Goal: Information Seeking & Learning: Learn about a topic

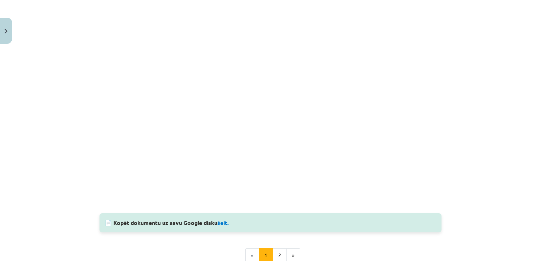
scroll to position [627, 0]
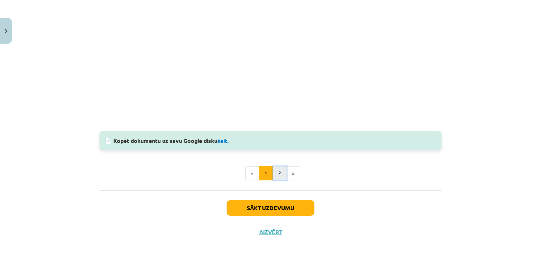
click at [279, 172] on button "2" at bounding box center [279, 173] width 14 height 14
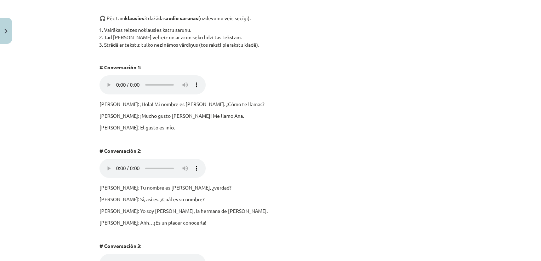
scroll to position [126, 0]
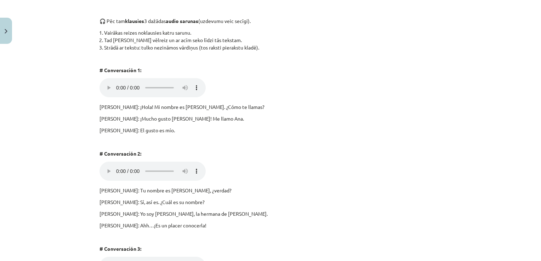
click at [234, 106] on p "[PERSON_NAME]: ¡Hola! Mi nombre es [PERSON_NAME]. ¿Cómo te llamas?" at bounding box center [270, 106] width 342 height 7
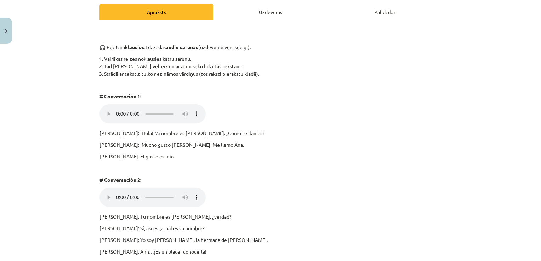
scroll to position [91, 0]
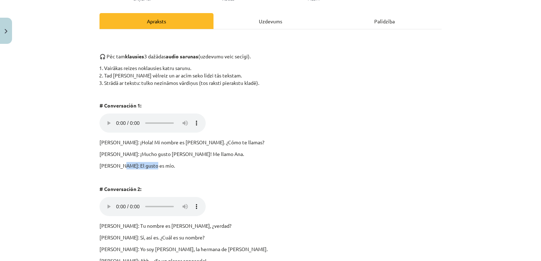
drag, startPoint x: 146, startPoint y: 165, endPoint x: 115, endPoint y: 165, distance: 31.1
click at [115, 165] on p "[PERSON_NAME]: El gusto es mío." at bounding box center [270, 165] width 342 height 7
drag, startPoint x: 115, startPoint y: 165, endPoint x: 173, endPoint y: 179, distance: 60.1
click at [174, 179] on p at bounding box center [270, 177] width 342 height 7
drag, startPoint x: 146, startPoint y: 165, endPoint x: 113, endPoint y: 166, distance: 32.6
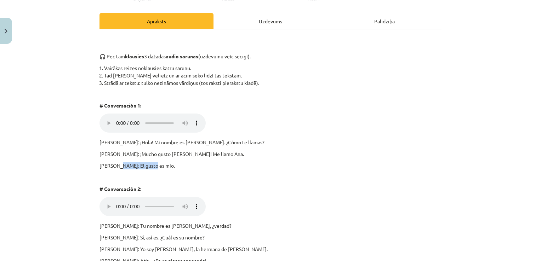
click at [113, 166] on p "[PERSON_NAME]: El gusto es mío." at bounding box center [270, 165] width 342 height 7
copy p "El gusto es mío"
click at [62, 139] on div "Mācību tēma: Spāņu valodas b1 - 10. klases 1.ieskaites mācību materiāls #5 📝 Te…" at bounding box center [270, 130] width 541 height 261
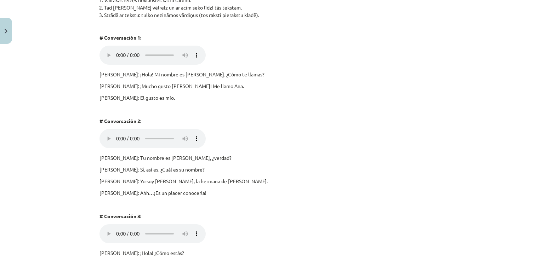
scroll to position [162, 0]
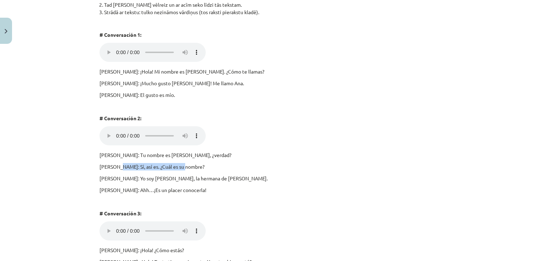
drag, startPoint x: 113, startPoint y: 168, endPoint x: 180, endPoint y: 168, distance: 67.2
click at [180, 168] on p "[PERSON_NAME]: Sí, así es. ¿Cuál es su nombre?" at bounding box center [270, 166] width 342 height 7
copy p "Sí, así es. ¿Cuál es su nombre?"
drag, startPoint x: 166, startPoint y: 190, endPoint x: 127, endPoint y: 191, distance: 38.2
click at [127, 191] on p "[PERSON_NAME]: Ahh…¡Es un placer conocerla!" at bounding box center [270, 189] width 342 height 7
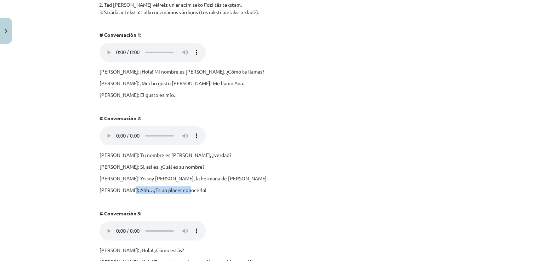
copy p "¡Es un placer conocerla!"
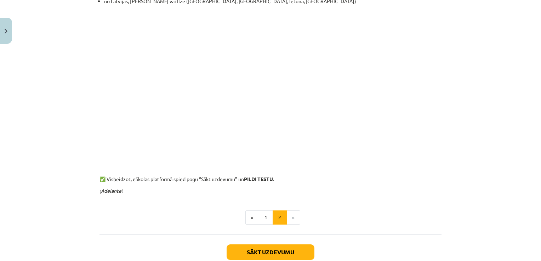
scroll to position [528, 0]
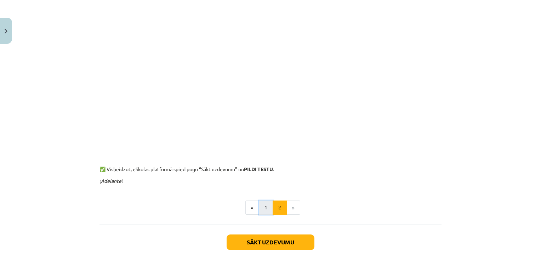
click at [259, 211] on button "1" at bounding box center [266, 208] width 14 height 14
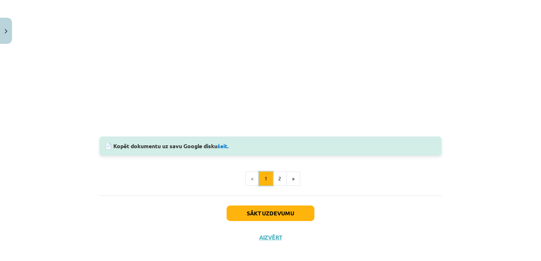
scroll to position [627, 0]
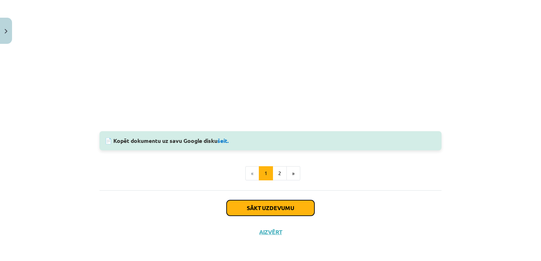
click at [251, 201] on button "Sākt uzdevumu" at bounding box center [270, 208] width 88 height 16
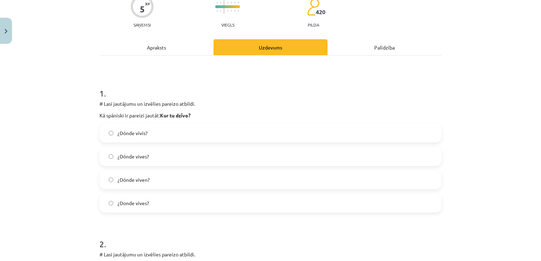
scroll to position [88, 0]
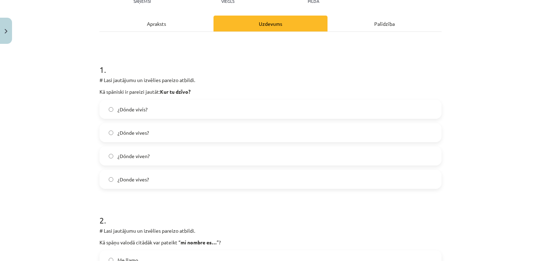
click at [212, 126] on label "¿Dónde vives?" at bounding box center [270, 133] width 340 height 18
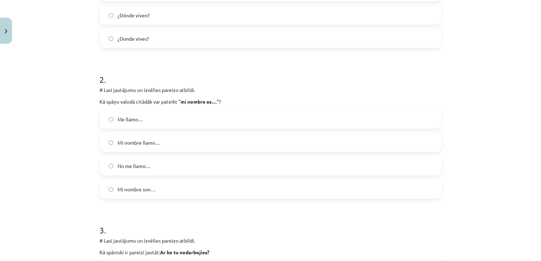
scroll to position [230, 0]
click at [148, 113] on label "Me llamo…" at bounding box center [270, 119] width 340 height 18
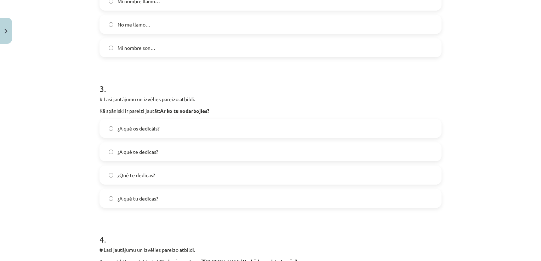
scroll to position [371, 0]
click at [117, 193] on label "¿A qué tu dedicas?" at bounding box center [270, 198] width 340 height 18
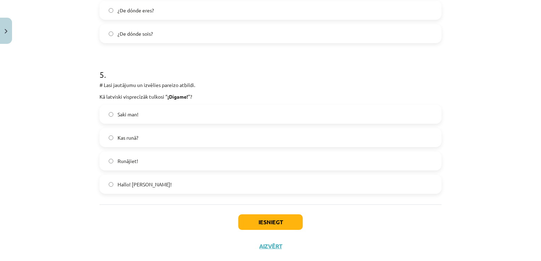
scroll to position [690, 0]
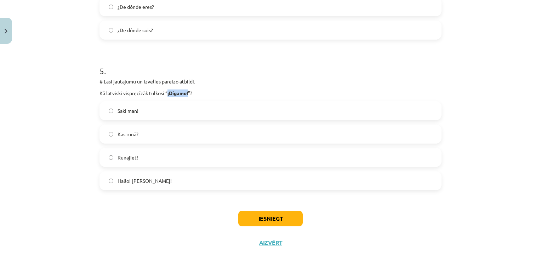
drag, startPoint x: 185, startPoint y: 91, endPoint x: 164, endPoint y: 94, distance: 21.9
click at [164, 94] on p "Kā latviski visprecīzāk tulkosi “ ¡Dígame! ”?" at bounding box center [270, 93] width 342 height 7
copy strong "¡Dígame!"
click at [275, 215] on button "Iesniegt" at bounding box center [270, 219] width 64 height 16
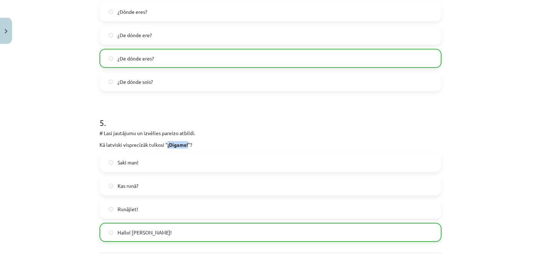
scroll to position [723, 0]
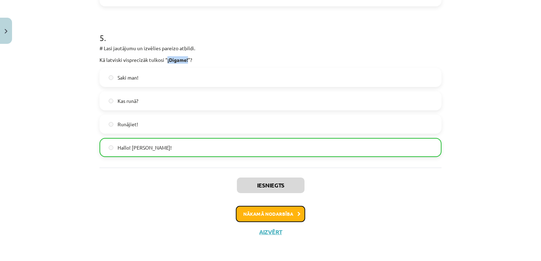
click at [289, 212] on button "Nākamā nodarbība" at bounding box center [270, 214] width 69 height 16
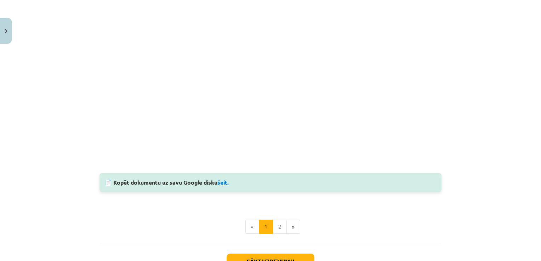
scroll to position [514, 0]
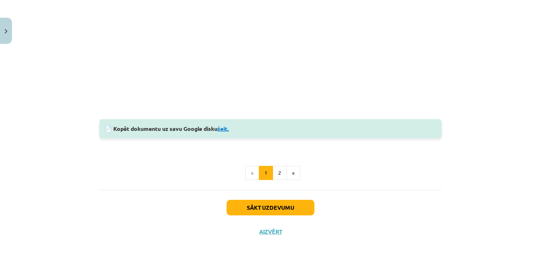
click at [222, 127] on link "šeit." at bounding box center [223, 128] width 12 height 7
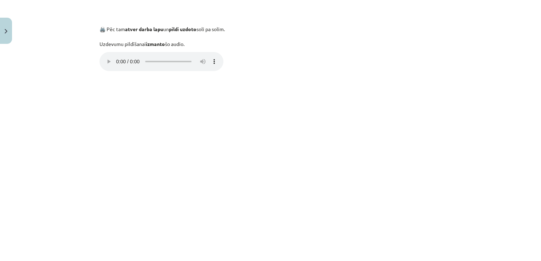
scroll to position [337, 0]
click at [167, 75] on div "¿Aprendo español? / Vai es mācos spāņu valodu? Īsumā par galveno Uzdodam diezga…" at bounding box center [270, 58] width 342 height 537
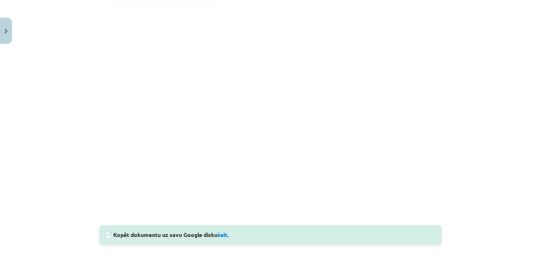
scroll to position [514, 0]
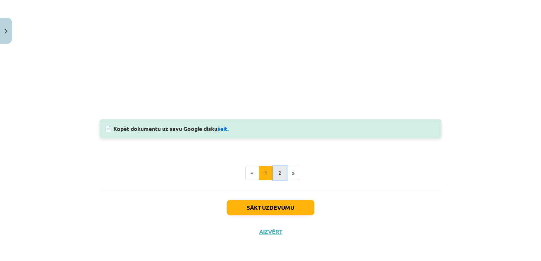
click at [277, 172] on button "2" at bounding box center [279, 173] width 14 height 14
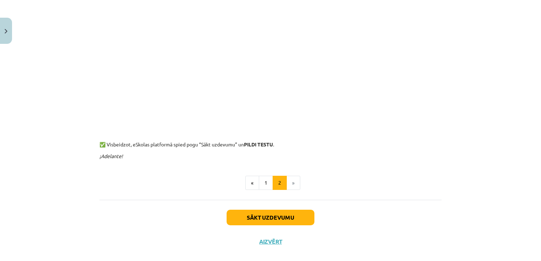
scroll to position [170, 0]
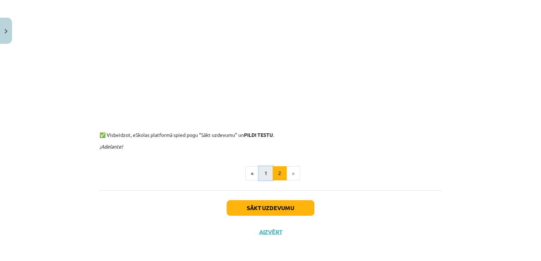
click at [259, 173] on button "1" at bounding box center [266, 173] width 14 height 14
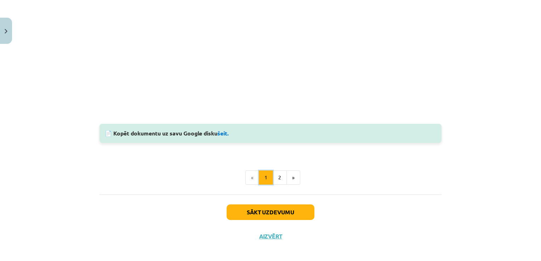
scroll to position [514, 0]
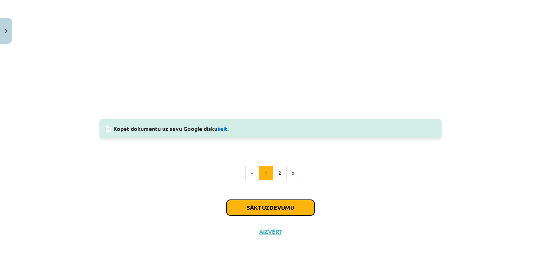
click at [261, 206] on button "Sākt uzdevumu" at bounding box center [270, 208] width 88 height 16
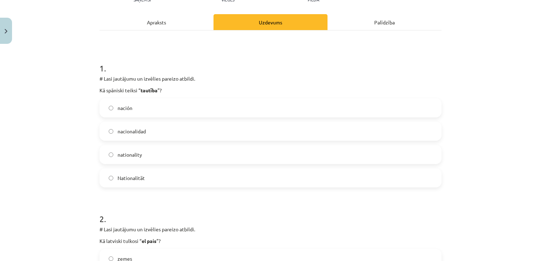
scroll to position [88, 0]
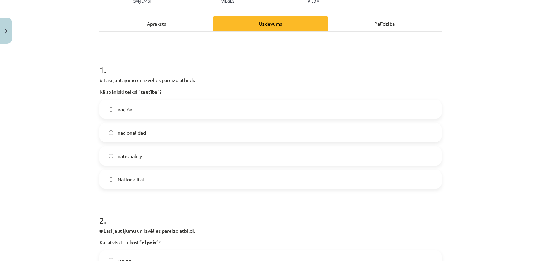
click at [157, 134] on label "nacionalidad" at bounding box center [270, 133] width 340 height 18
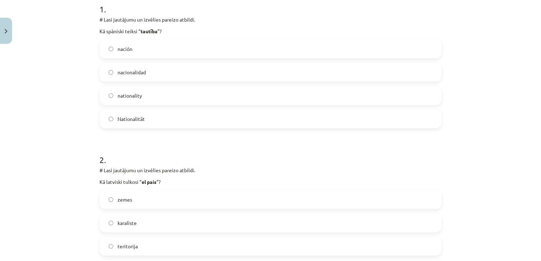
scroll to position [195, 0]
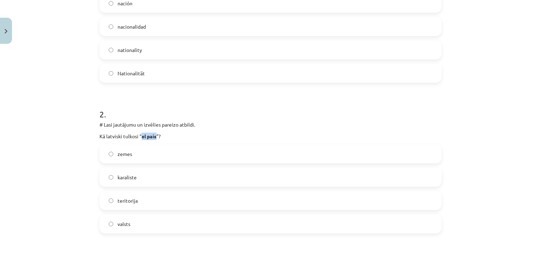
drag, startPoint x: 141, startPoint y: 137, endPoint x: 155, endPoint y: 138, distance: 13.9
click at [155, 138] on p "Kā latviski tulkosi “ el país ”?" at bounding box center [270, 136] width 342 height 7
copy strong "el país"
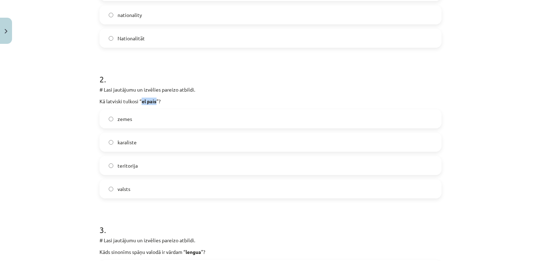
scroll to position [230, 0]
click at [105, 188] on label "valsts" at bounding box center [270, 189] width 340 height 18
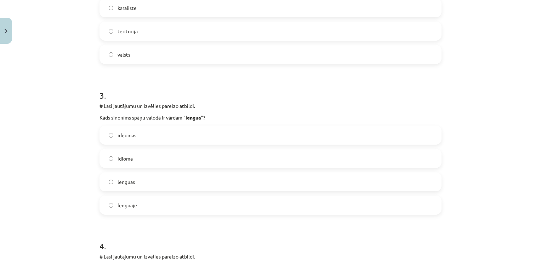
scroll to position [371, 0]
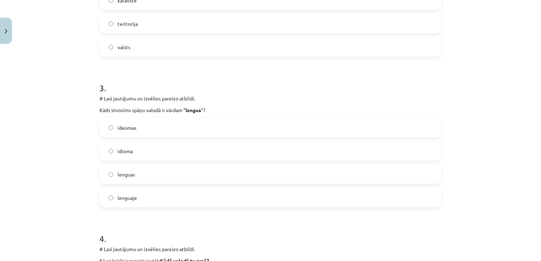
click at [122, 153] on span "idioma" at bounding box center [124, 151] width 15 height 7
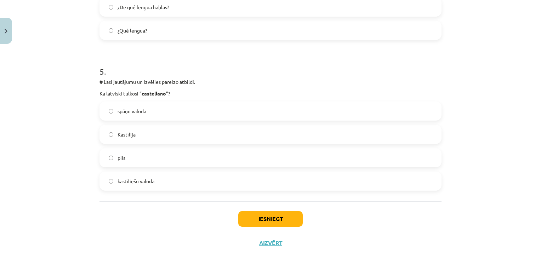
scroll to position [690, 0]
drag, startPoint x: 139, startPoint y: 92, endPoint x: 163, endPoint y: 93, distance: 24.1
click at [163, 93] on strong "castellano" at bounding box center [154, 93] width 24 height 6
copy strong "castellano"
click at [110, 107] on label "spāņu valoda" at bounding box center [270, 111] width 340 height 18
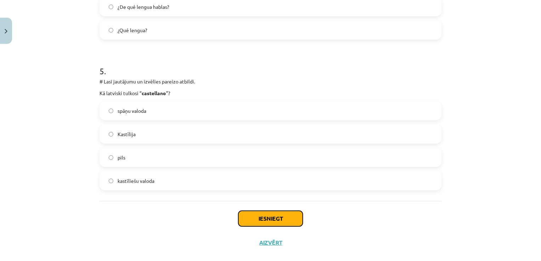
click at [277, 218] on button "Iesniegt" at bounding box center [270, 219] width 64 height 16
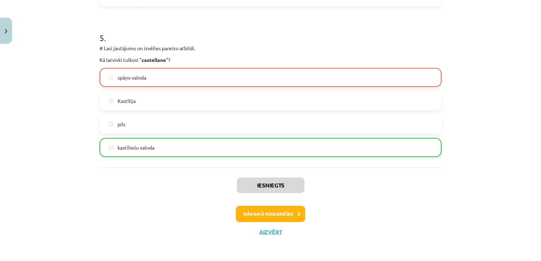
scroll to position [723, 0]
click at [249, 211] on button "Nākamā nodarbība" at bounding box center [270, 214] width 69 height 16
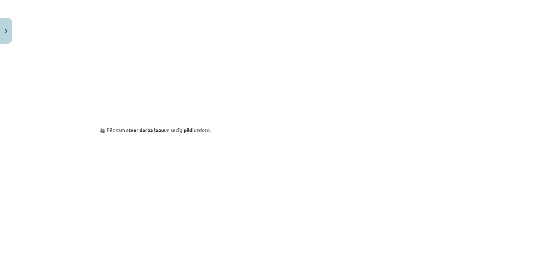
scroll to position [531, 0]
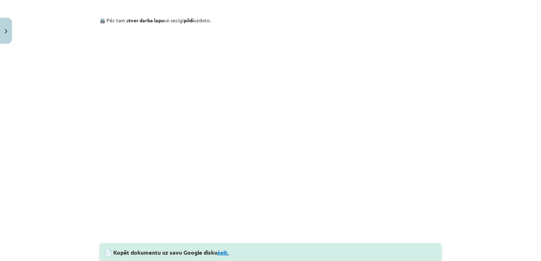
click at [224, 251] on link "šeit." at bounding box center [223, 252] width 12 height 7
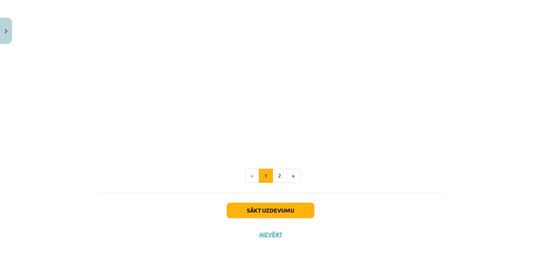
scroll to position [873, 0]
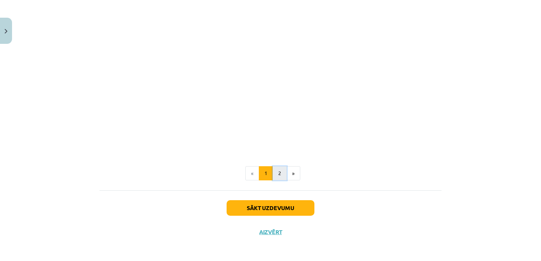
click at [277, 173] on button "2" at bounding box center [279, 173] width 14 height 14
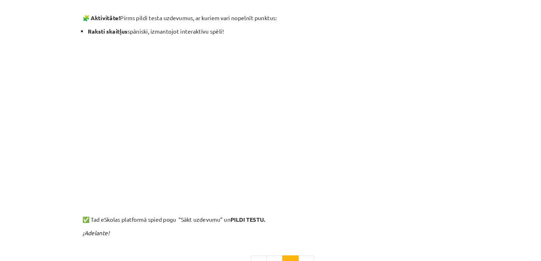
scroll to position [189, 0]
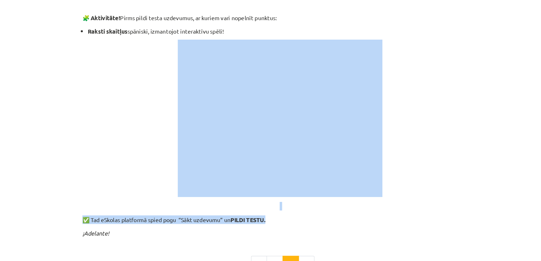
drag, startPoint x: 496, startPoint y: 94, endPoint x: 491, endPoint y: 203, distance: 109.8
click at [491, 203] on div "Mācību tēma: Spāņu valodas b1 - 10. klases 1.ieskaites mācību materiāls #7 📝 Te…" at bounding box center [270, 130] width 541 height 261
drag, startPoint x: 491, startPoint y: 203, endPoint x: 436, endPoint y: 194, distance: 56.1
click at [436, 194] on p at bounding box center [270, 194] width 342 height 7
click at [445, 177] on div "Mācību tēma: Spāņu valodas b1 - 10. klases 1.ieskaites mācību materiāls #7 📝 Te…" at bounding box center [270, 130] width 541 height 261
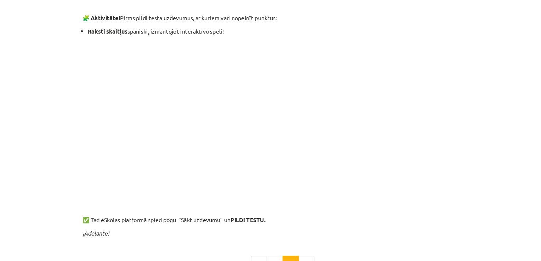
click at [88, 125] on div "Mācību tēma: Spāņu valodas b1 - 10. klases 1.ieskaites mācību materiāls #7 📝 Te…" at bounding box center [270, 130] width 541 height 261
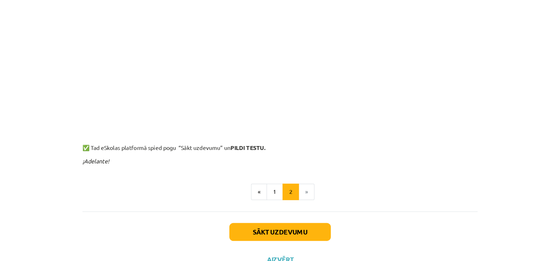
scroll to position [178, 0]
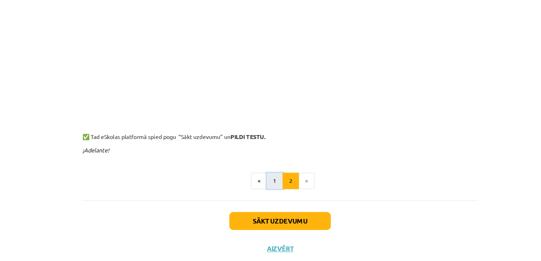
click at [259, 172] on button "1" at bounding box center [266, 173] width 14 height 14
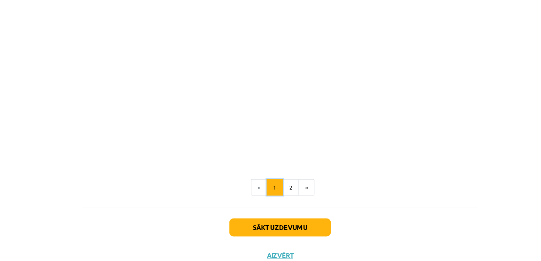
scroll to position [189, 0]
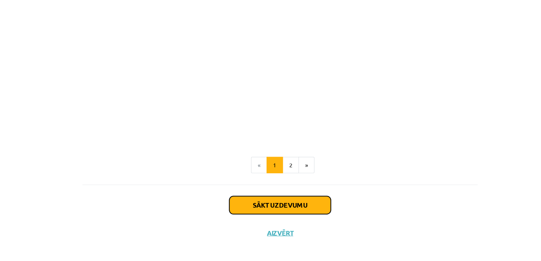
click at [259, 207] on button "Sākt uzdevumu" at bounding box center [270, 208] width 88 height 16
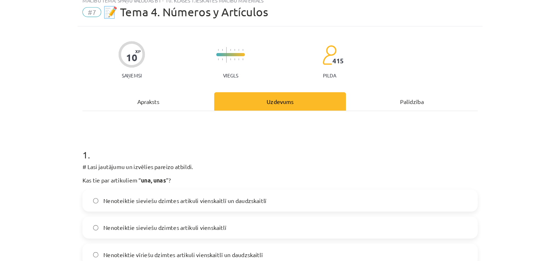
scroll to position [18, 0]
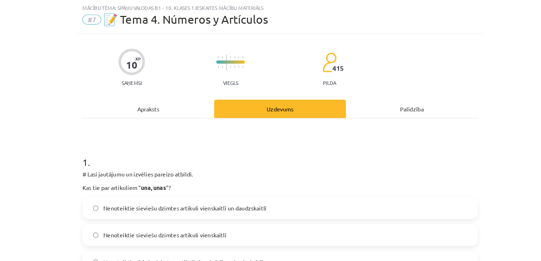
click at [156, 97] on div "Apraksts" at bounding box center [156, 94] width 114 height 16
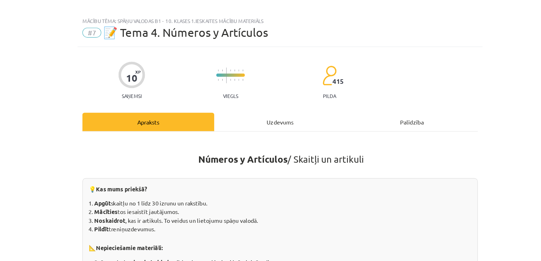
scroll to position [0, 0]
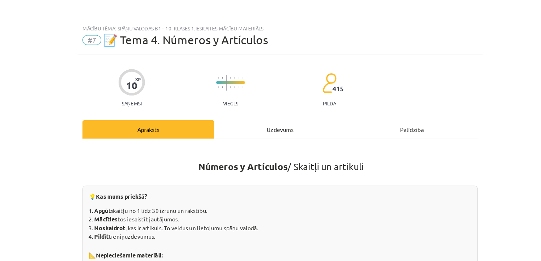
click at [275, 111] on div "Uzdevums" at bounding box center [270, 112] width 114 height 16
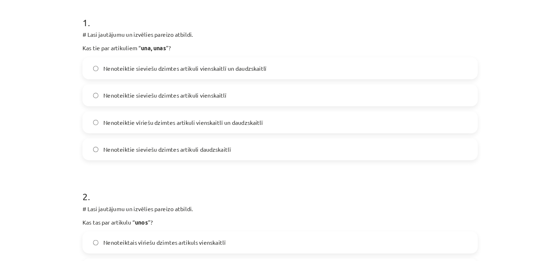
scroll to position [140, 0]
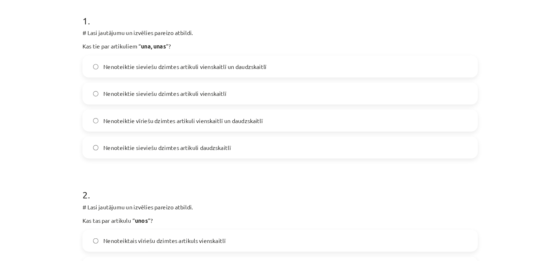
click at [137, 56] on span "Nenoteiktie sieviešu dzimtes artikuli vienskaitlī un daudzskaitlī" at bounding box center [187, 57] width 141 height 7
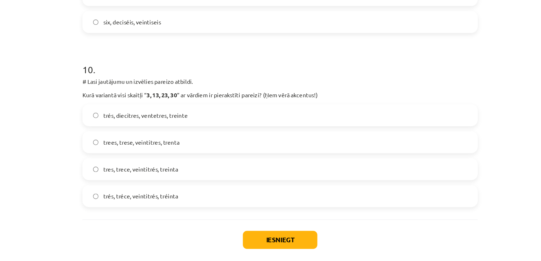
scroll to position [189, 0]
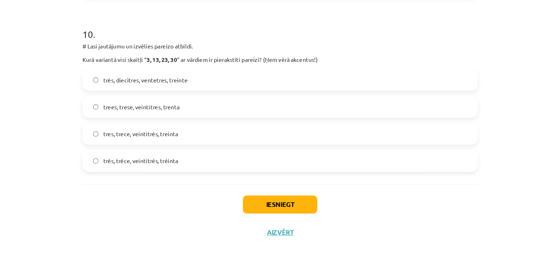
click at [114, 151] on label "tres, trece, veintitrés, treinta" at bounding box center [270, 147] width 340 height 18
click at [276, 206] on button "Iesniegt" at bounding box center [270, 208] width 64 height 16
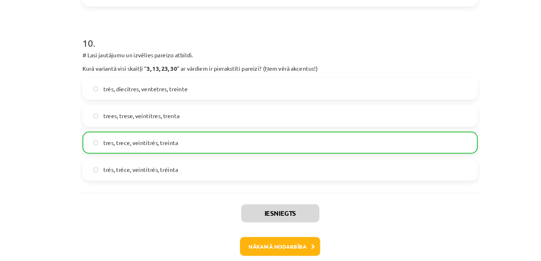
scroll to position [1477, 0]
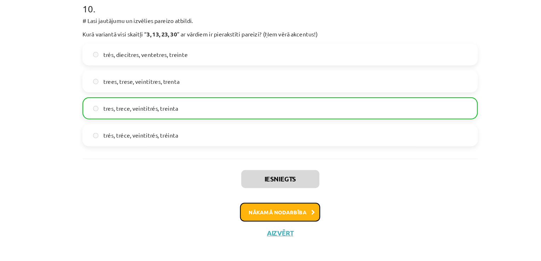
click at [248, 215] on button "Nākamā nodarbība" at bounding box center [270, 214] width 69 height 16
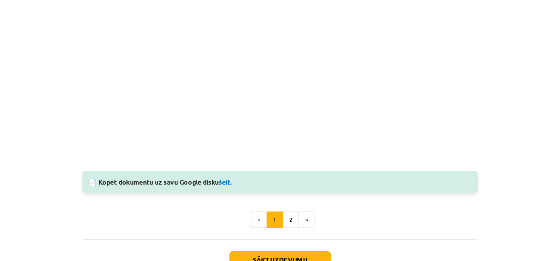
scroll to position [642, 0]
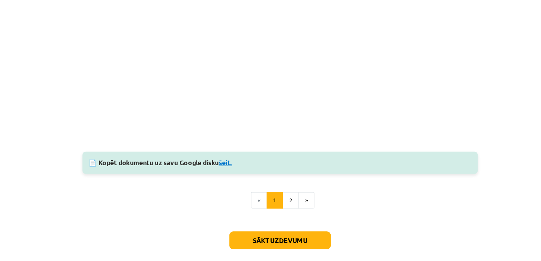
click at [223, 139] on link "šeit." at bounding box center [223, 140] width 12 height 7
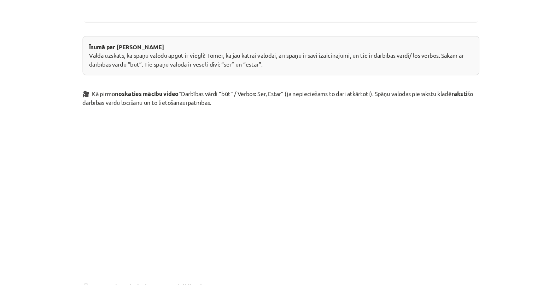
scroll to position [336, 0]
